Goal: Book appointment/travel/reservation

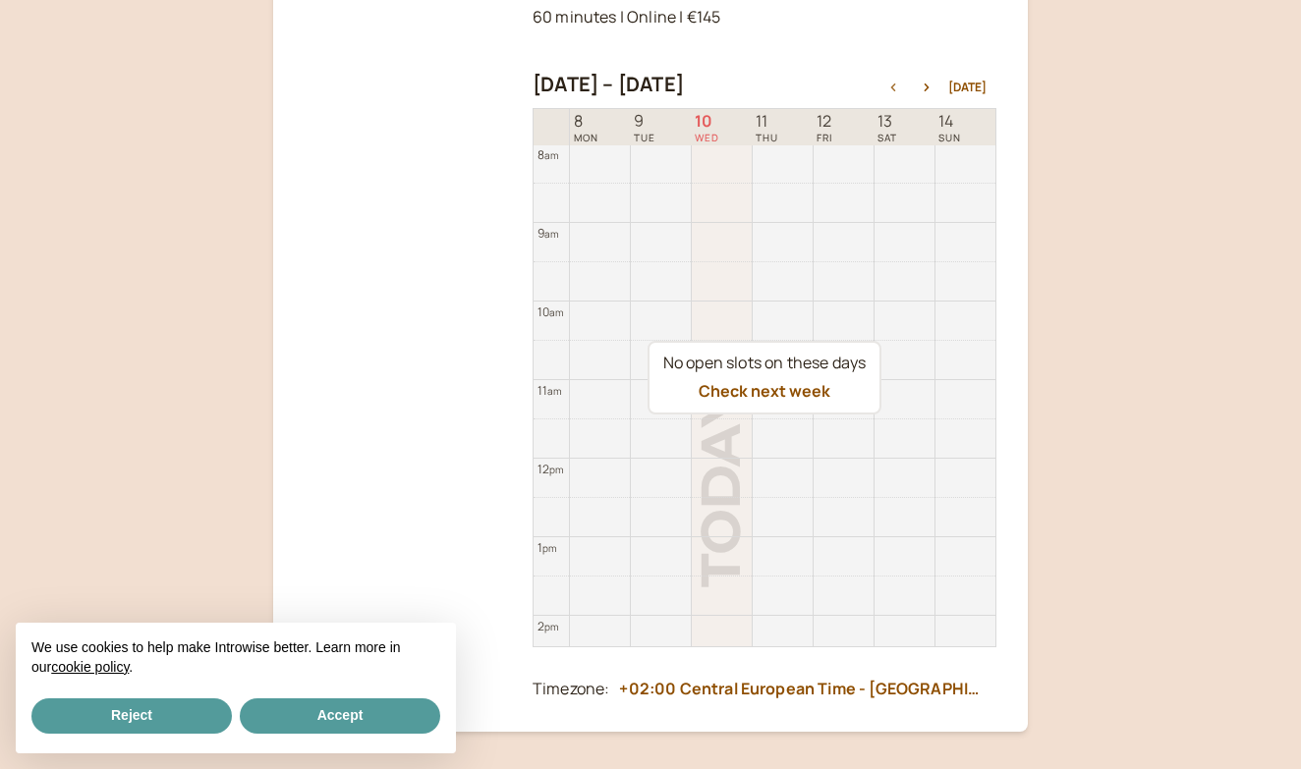
scroll to position [805, 0]
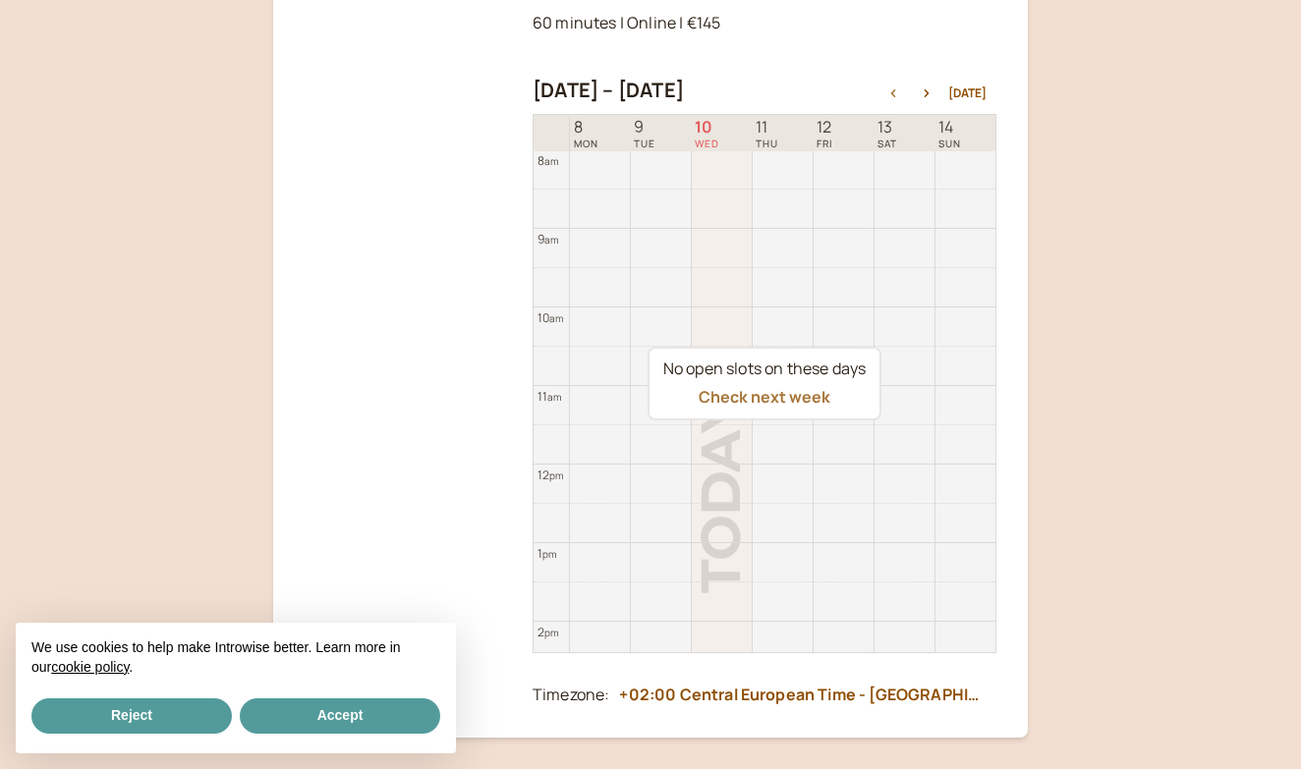
click at [809, 388] on button "Check next week" at bounding box center [765, 397] width 132 height 18
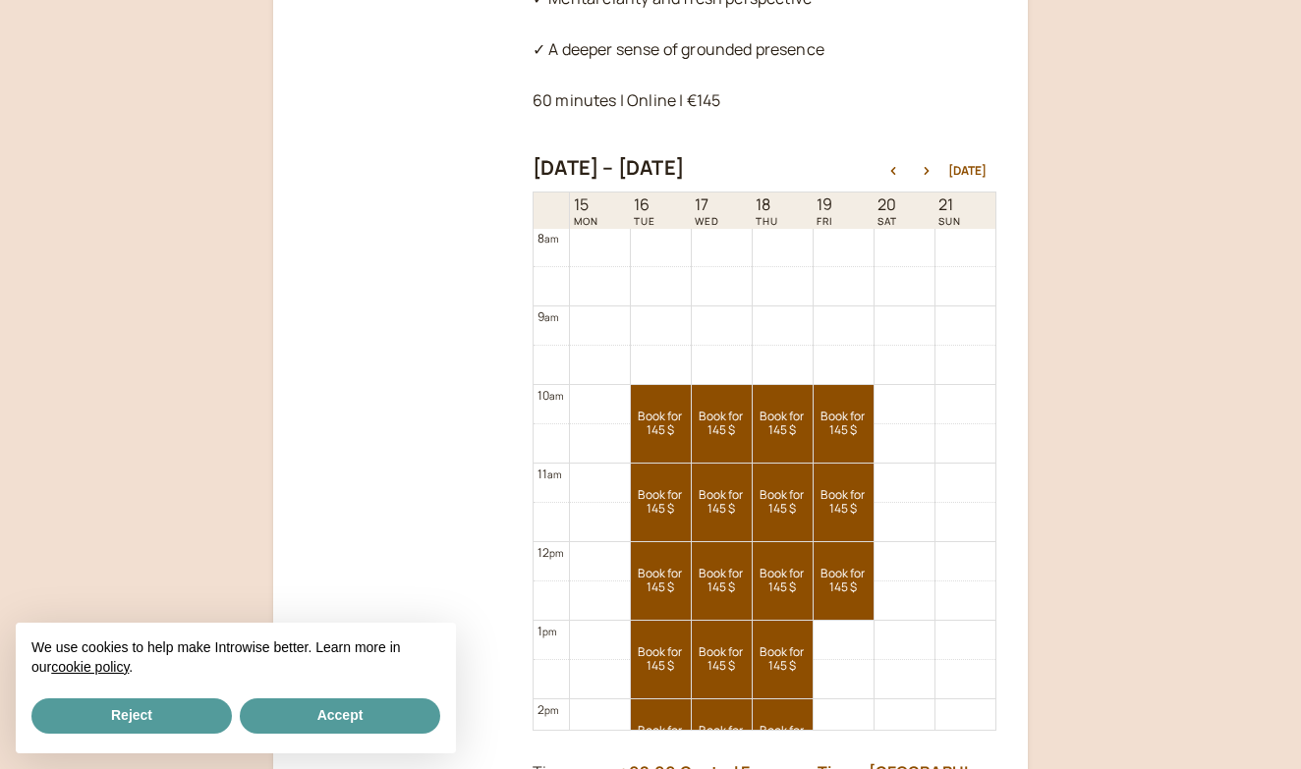
scroll to position [685, 0]
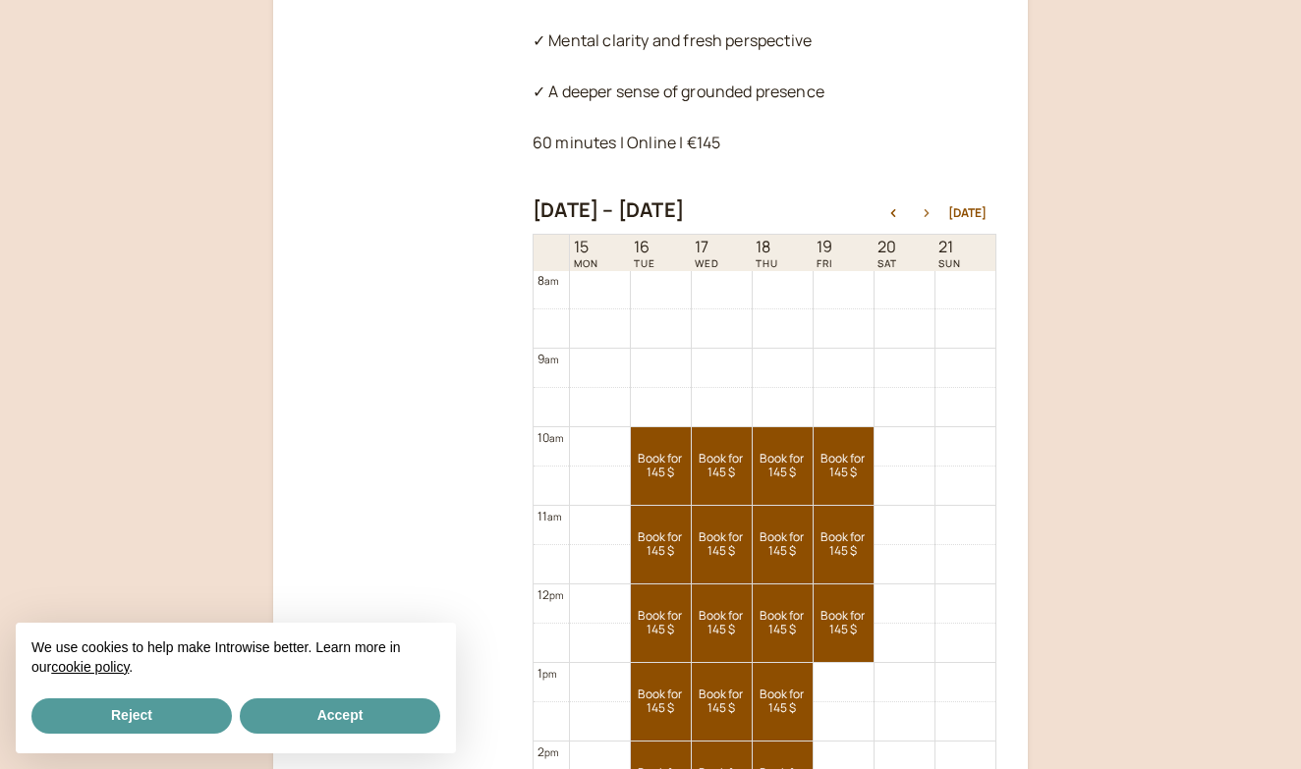
click at [930, 206] on button "button" at bounding box center [927, 213] width 24 height 14
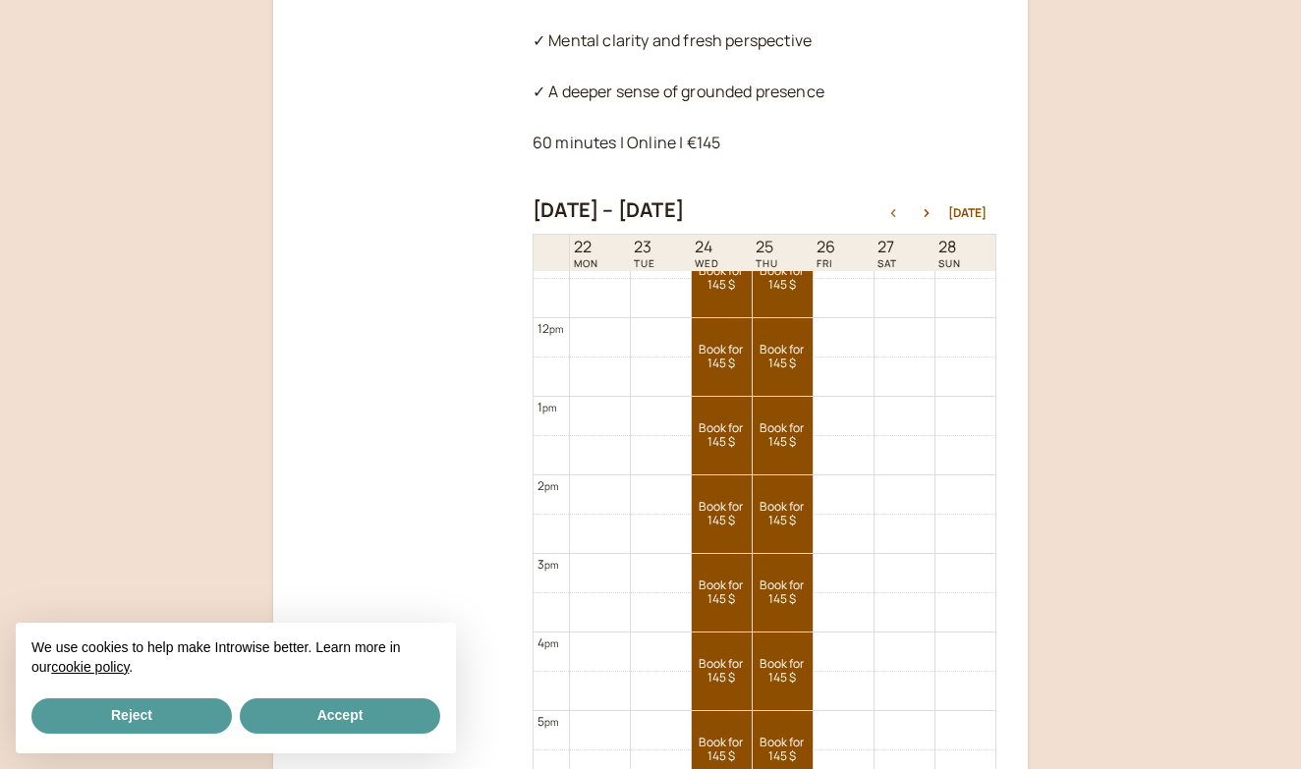
click at [895, 206] on button "button" at bounding box center [893, 213] width 24 height 14
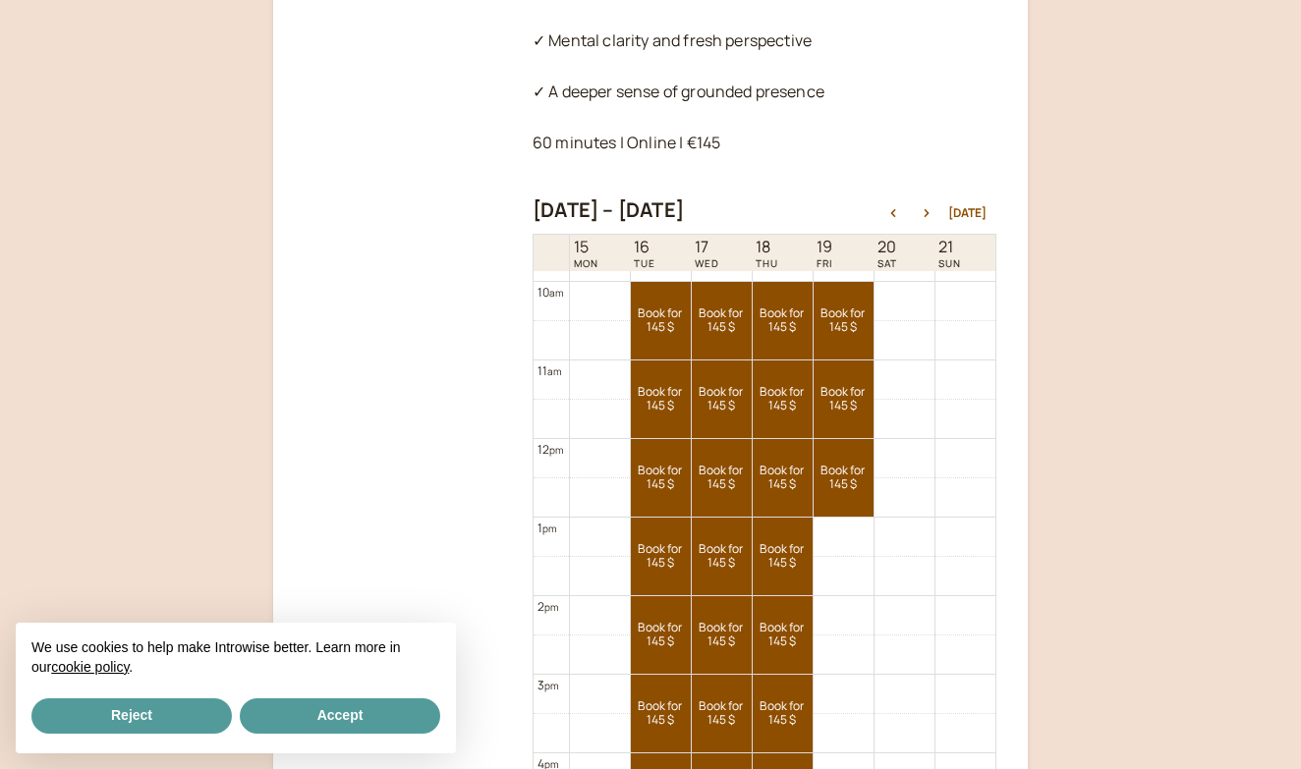
scroll to position [773, 0]
click at [930, 206] on button "button" at bounding box center [927, 213] width 24 height 14
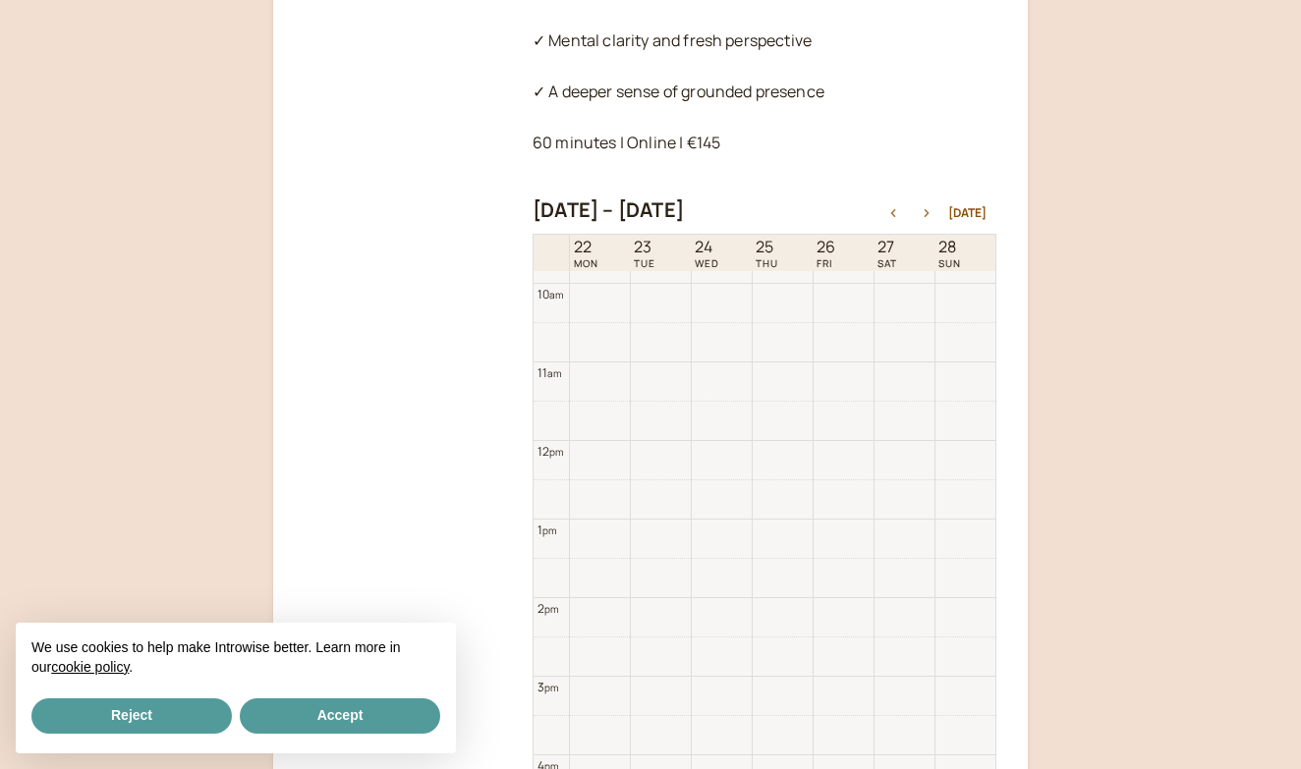
scroll to position [630, 0]
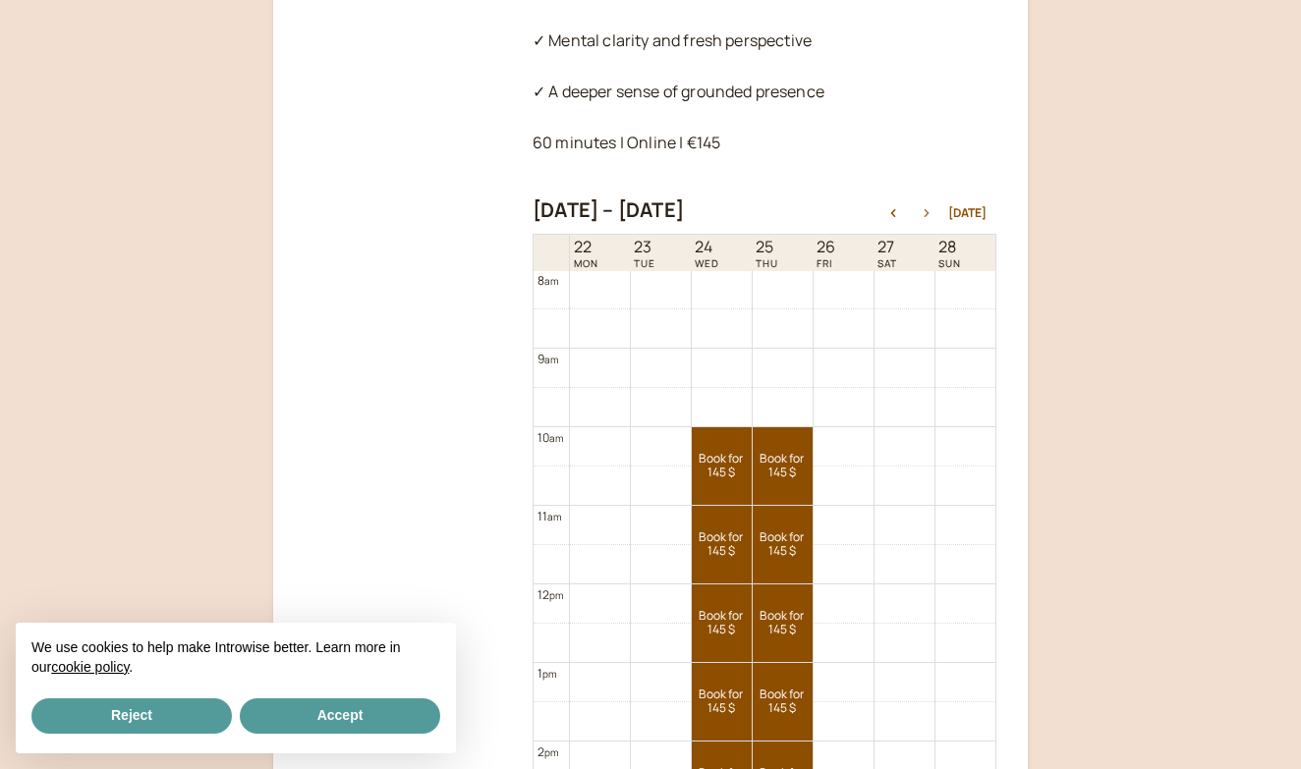
click at [930, 209] on icon "button" at bounding box center [927, 213] width 5 height 8
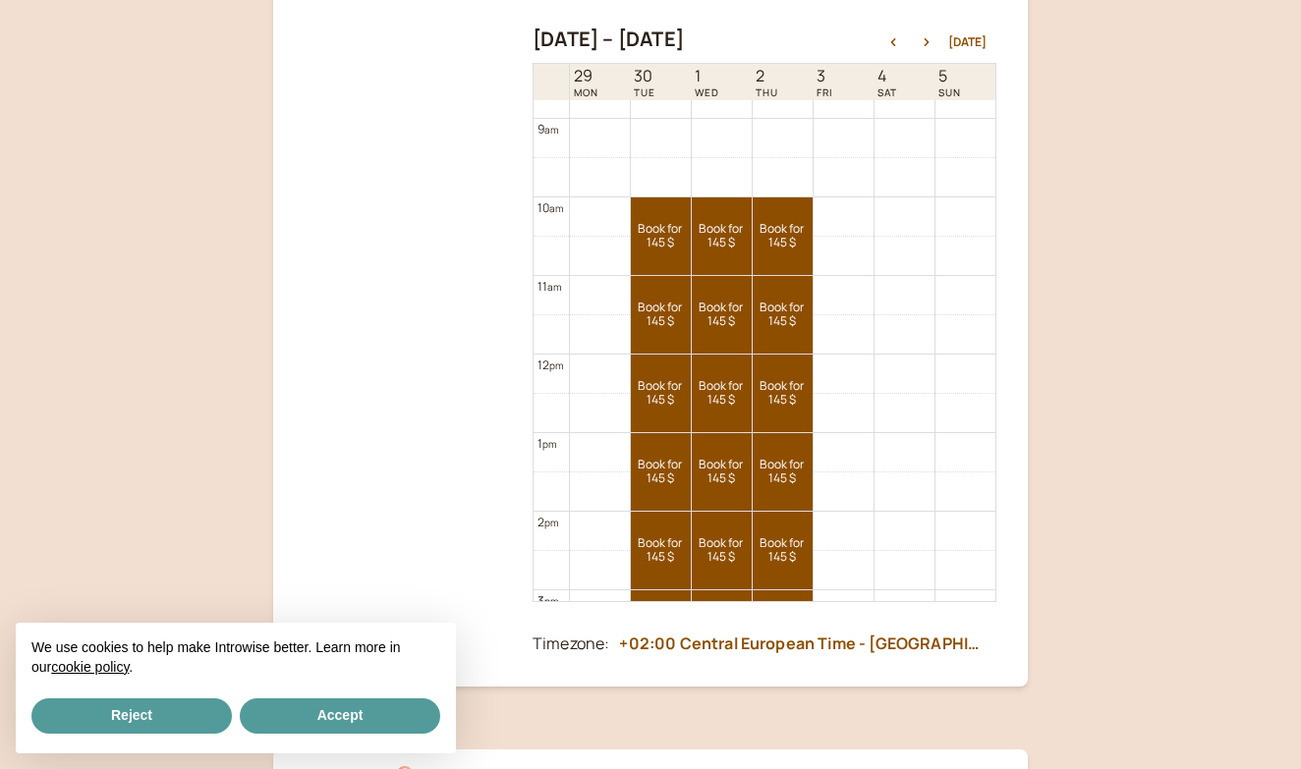
scroll to position [595, 0]
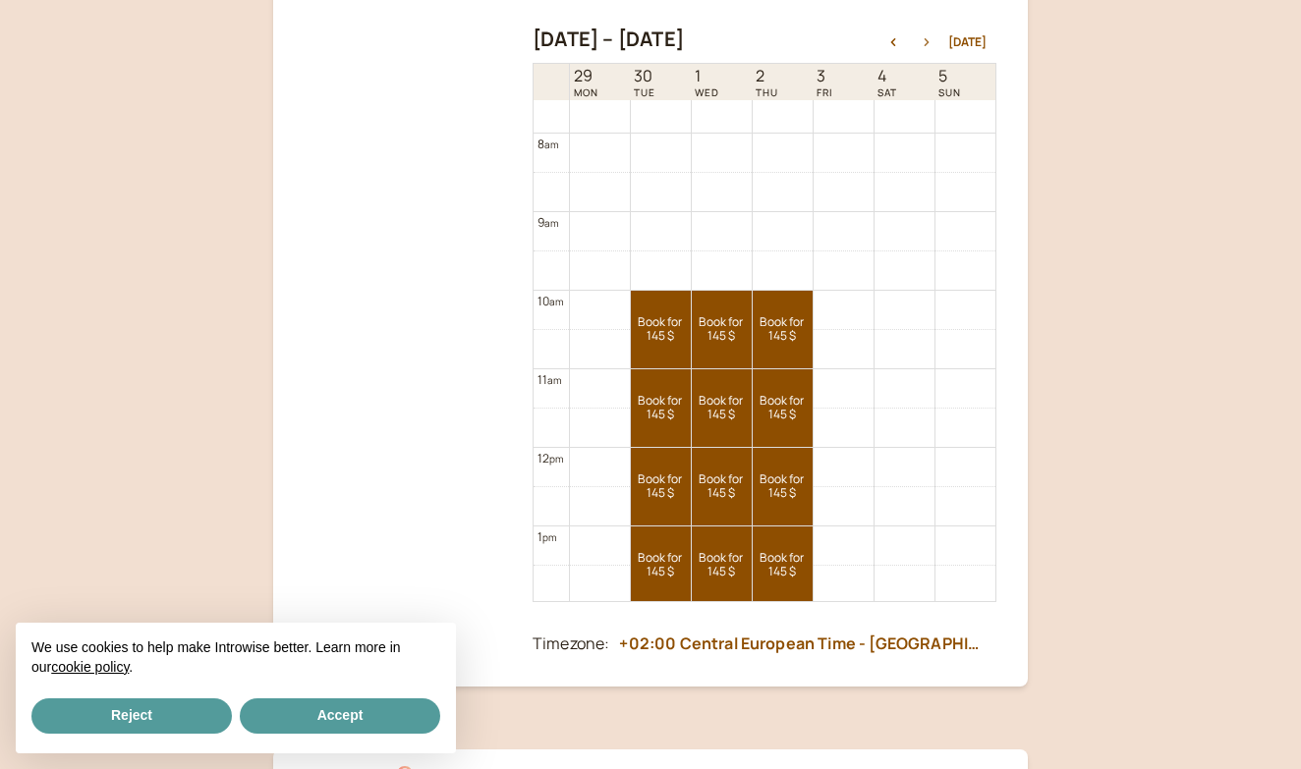
click at [930, 38] on icon "button" at bounding box center [927, 42] width 24 height 8
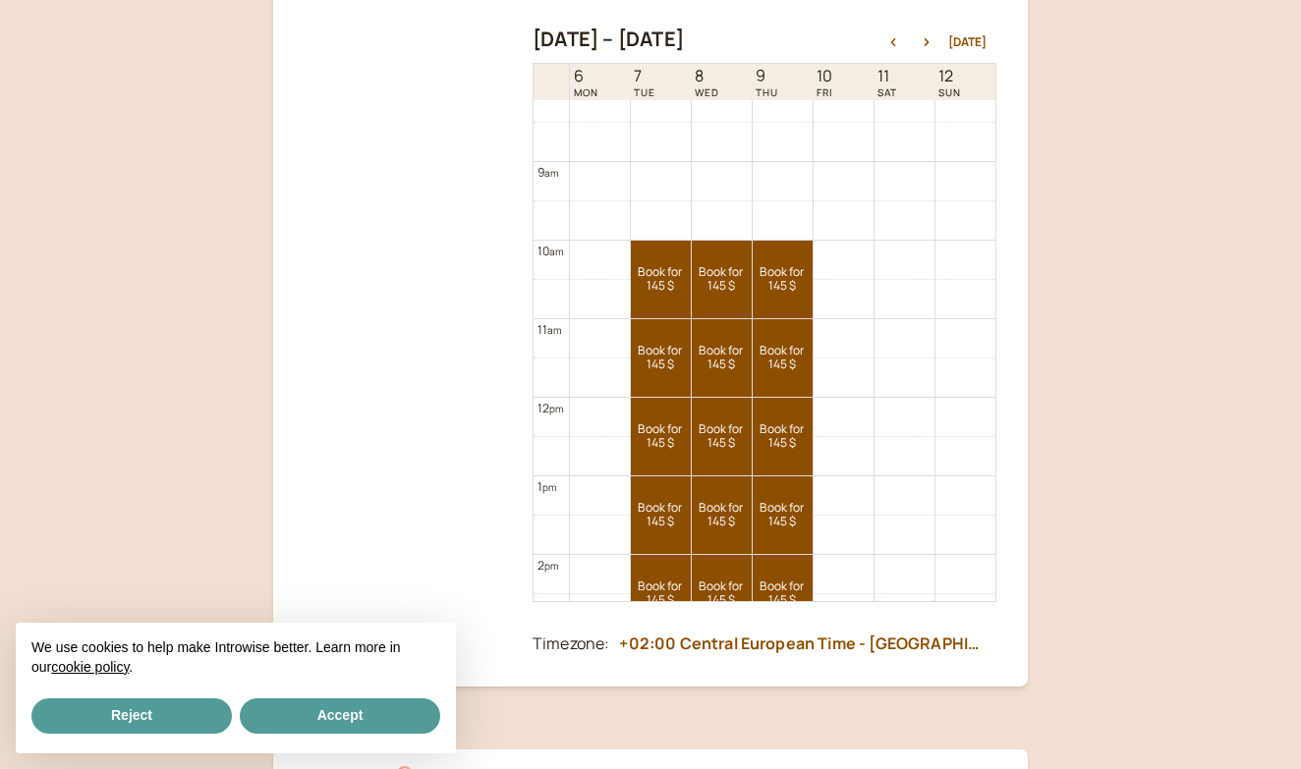
scroll to position [607, 0]
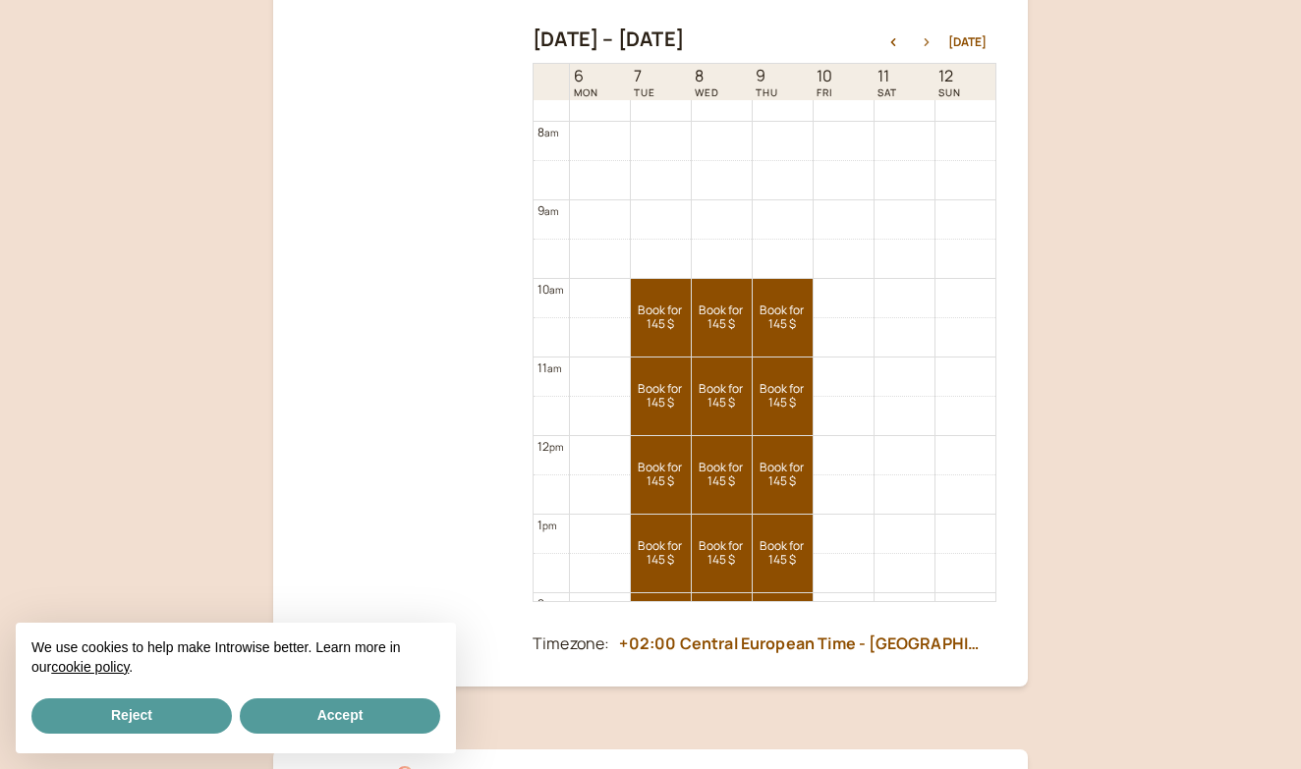
click at [932, 38] on icon "button" at bounding box center [927, 42] width 24 height 8
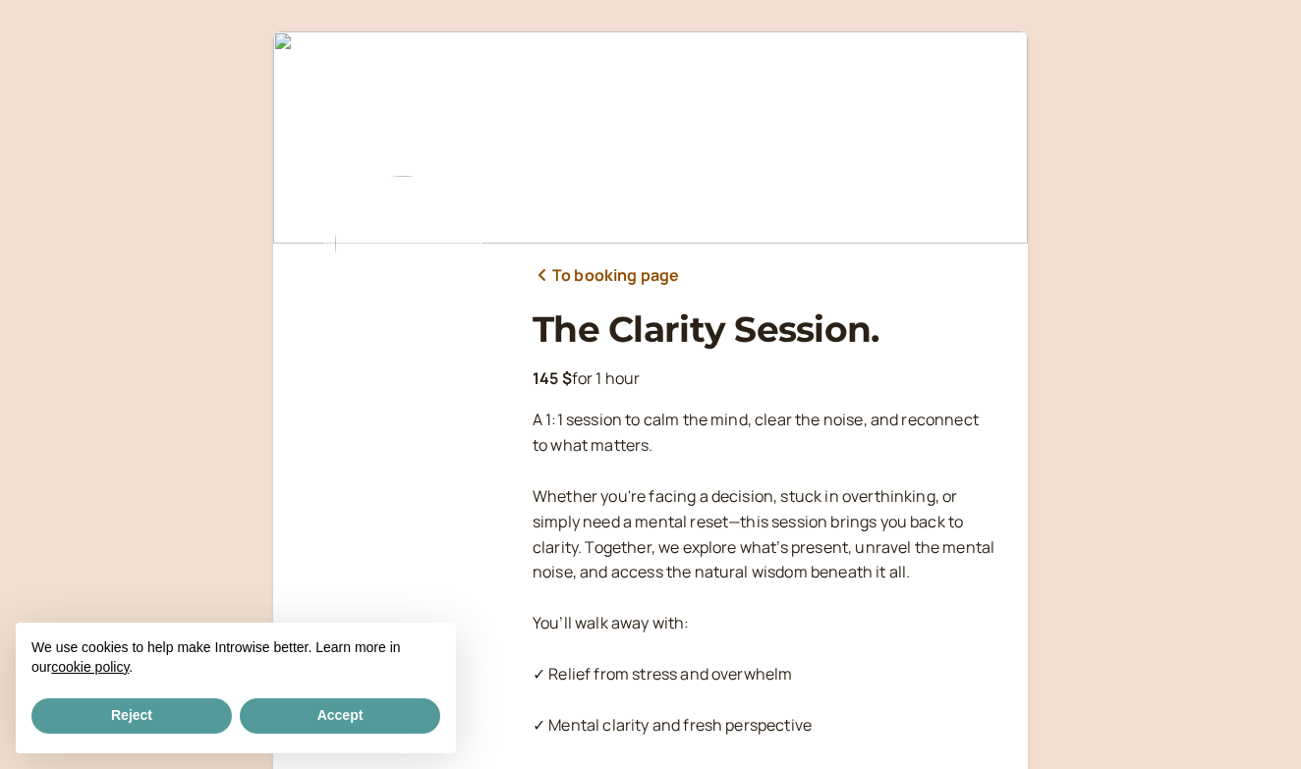
scroll to position [0, 0]
click at [543, 274] on icon at bounding box center [543, 275] width 20 height 16
